Goal: Information Seeking & Learning: Learn about a topic

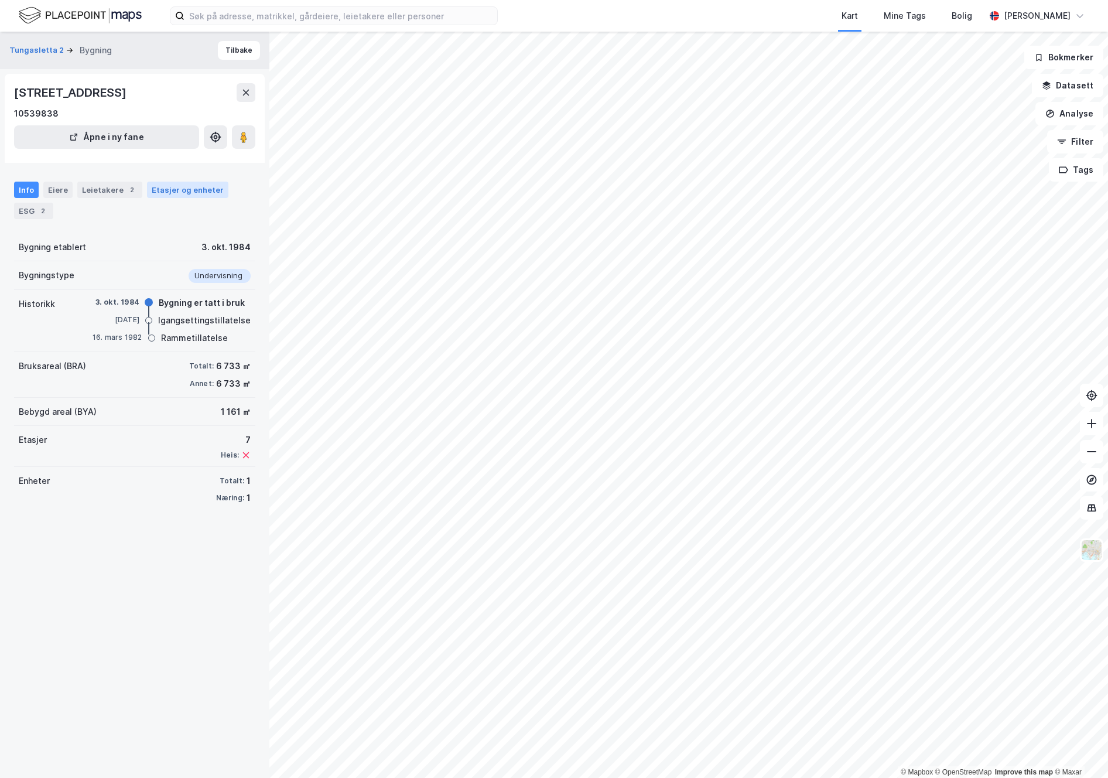
click at [172, 183] on div "Etasjer og enheter" at bounding box center [187, 190] width 81 height 16
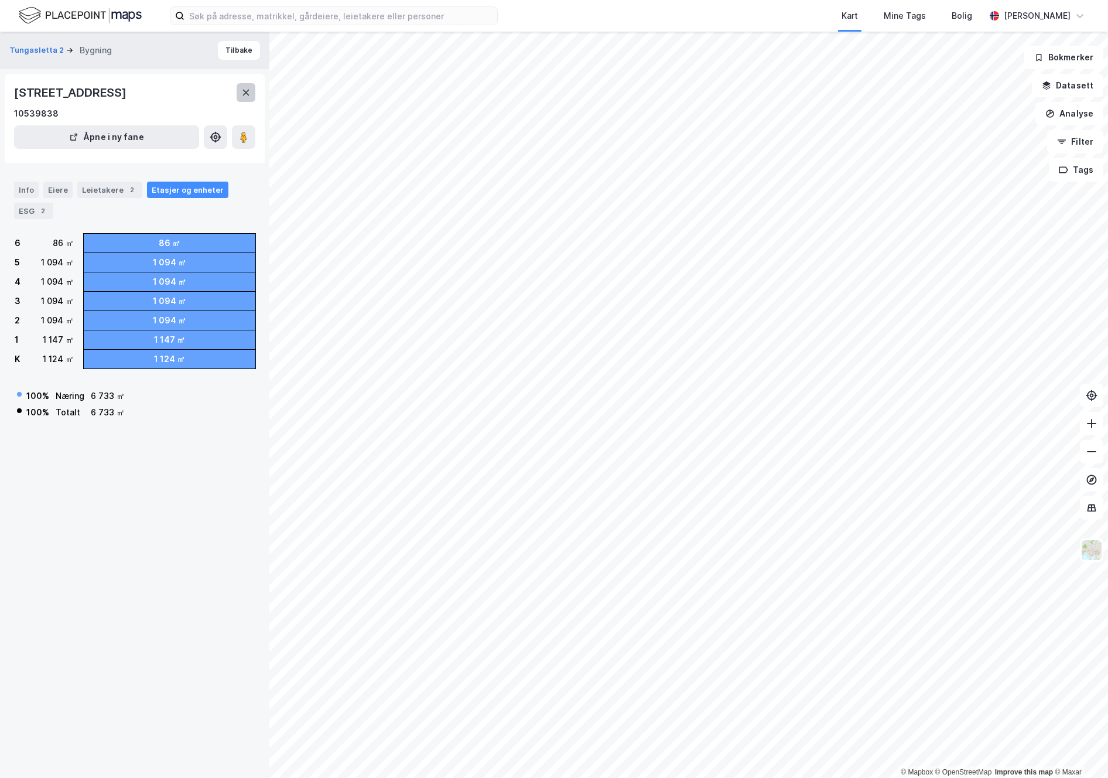
click at [251, 89] on button at bounding box center [246, 92] width 19 height 19
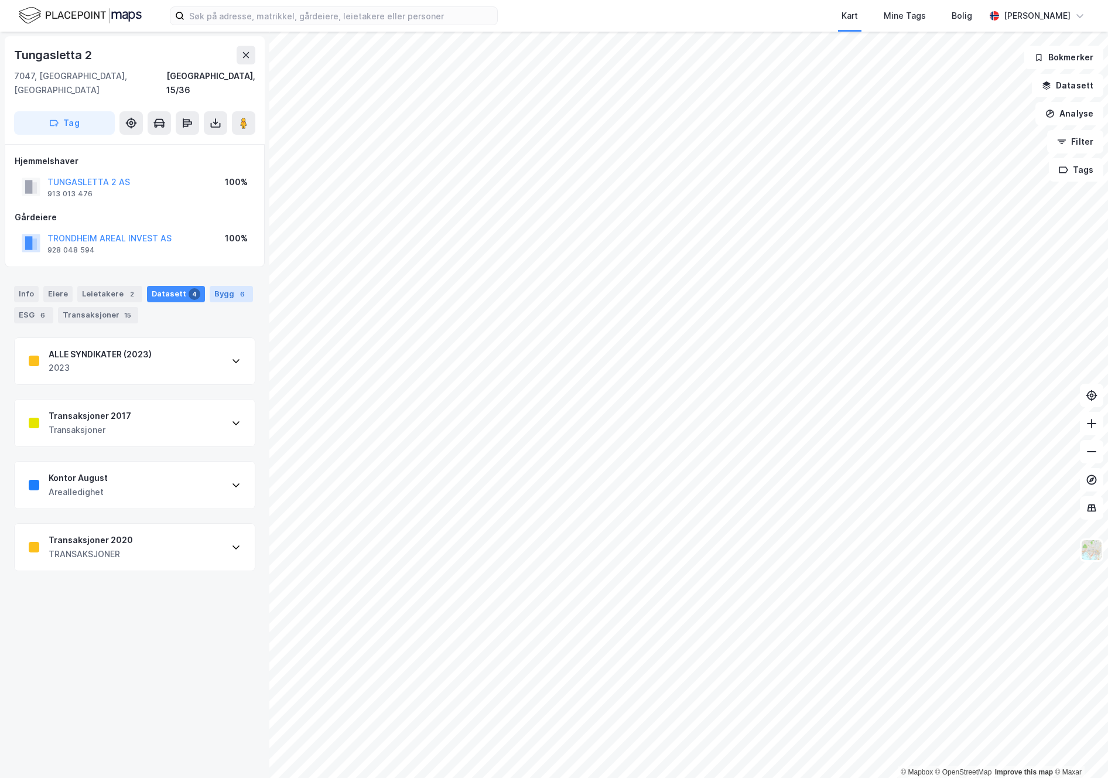
click at [218, 286] on div "Bygg 6" at bounding box center [231, 294] width 43 height 16
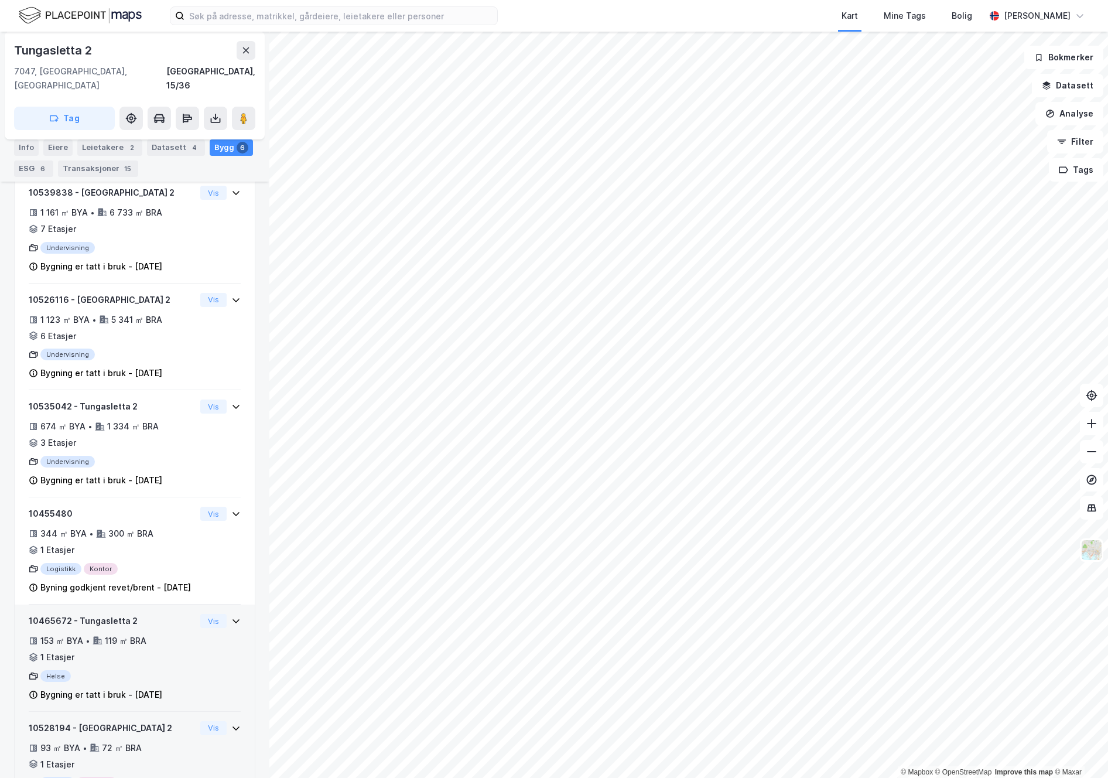
scroll to position [232, 0]
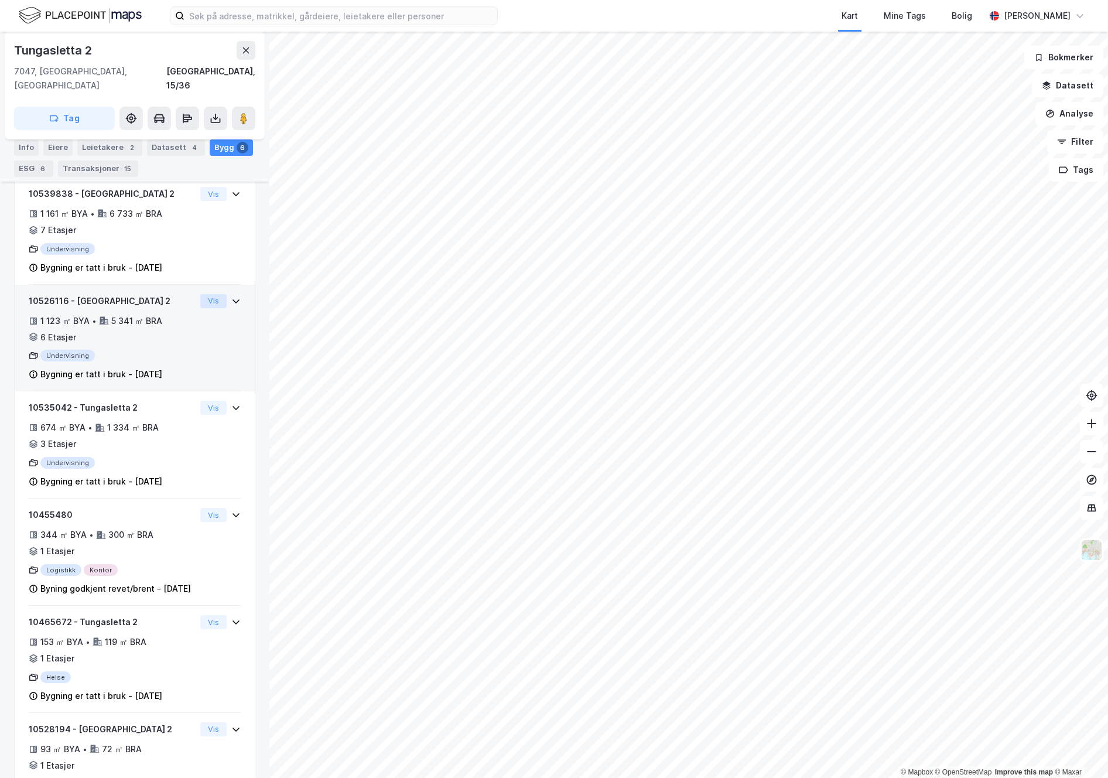
click at [207, 294] on button "Vis" at bounding box center [213, 301] width 26 height 14
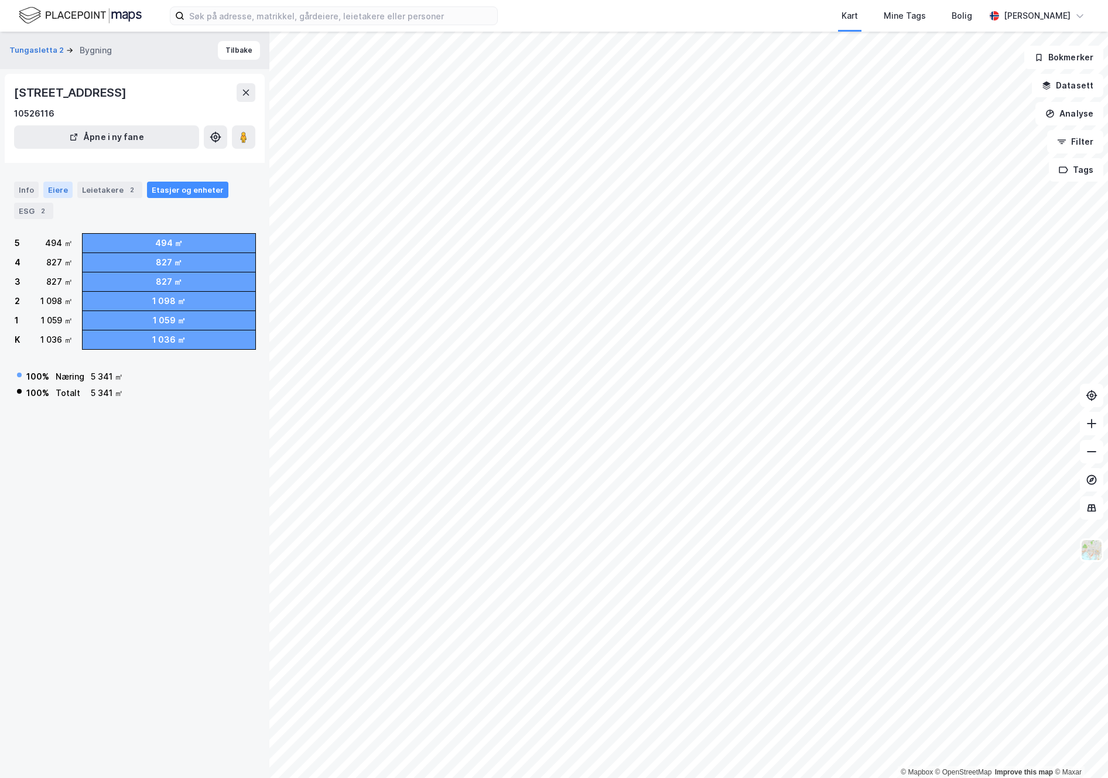
click at [50, 192] on div "Eiere" at bounding box center [57, 190] width 29 height 16
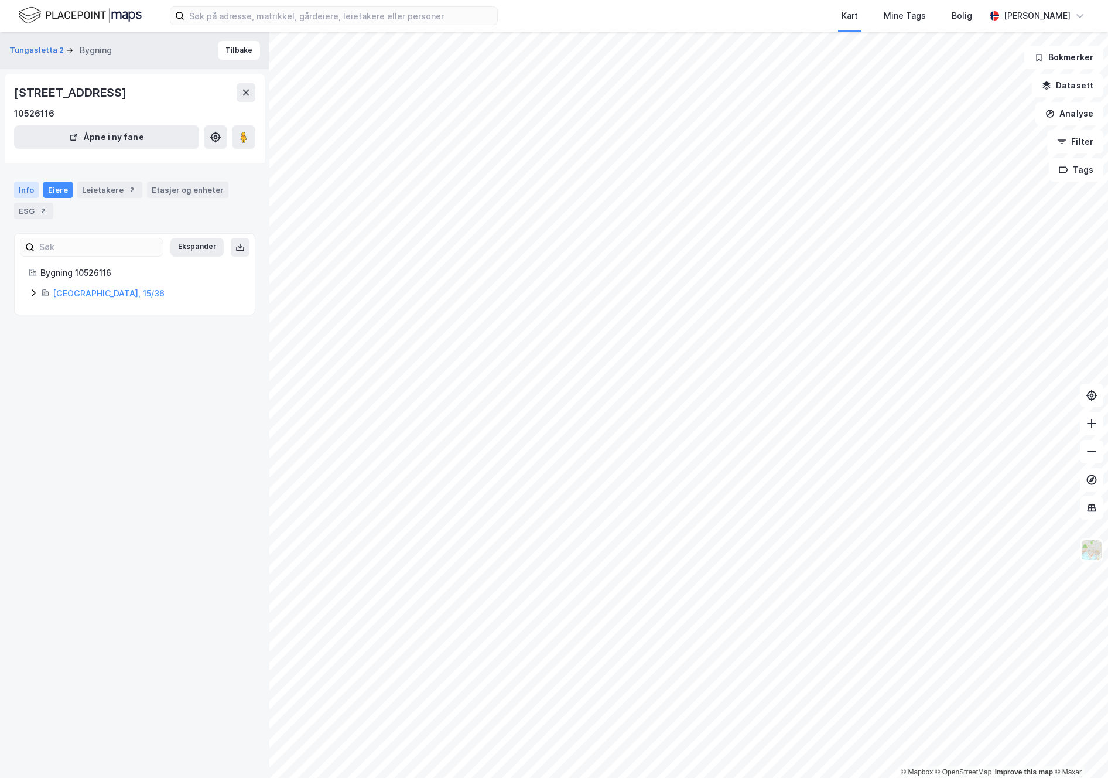
click at [29, 184] on div "Info" at bounding box center [26, 190] width 25 height 16
